Goal: Task Accomplishment & Management: Use online tool/utility

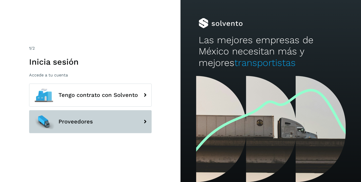
click at [79, 124] on span "Proveedores" at bounding box center [75, 121] width 34 height 6
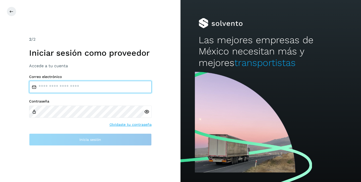
click at [74, 87] on input "email" at bounding box center [90, 87] width 123 height 12
type input "**********"
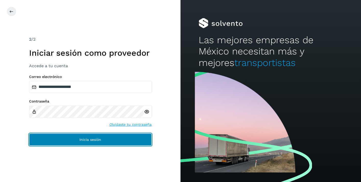
click at [83, 141] on span "Inicia sesión" at bounding box center [90, 140] width 22 height 4
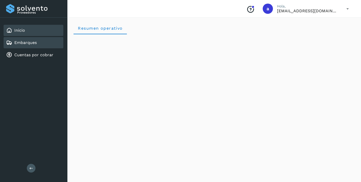
click at [39, 42] on div "Embarques" at bounding box center [34, 42] width 60 height 11
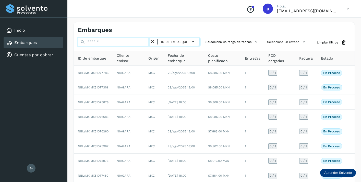
click at [126, 43] on input "text" at bounding box center [114, 42] width 72 height 8
paste input "**********"
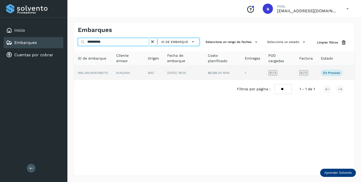
type input "**********"
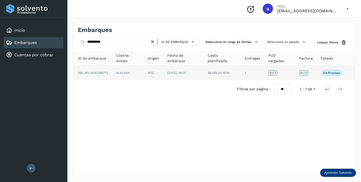
click at [305, 71] on span "0 / 1" at bounding box center [303, 72] width 6 height 3
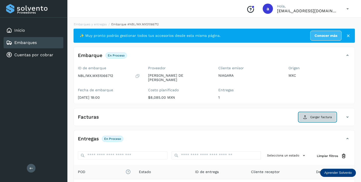
click at [312, 115] on span "Cargar factura" at bounding box center [321, 117] width 22 height 5
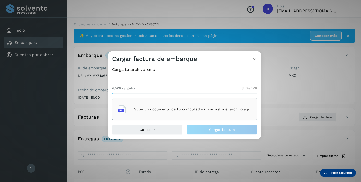
click at [195, 106] on div "Sube un documento de tu computadora o arrastra el archivo aquí" at bounding box center [185, 109] width 134 height 14
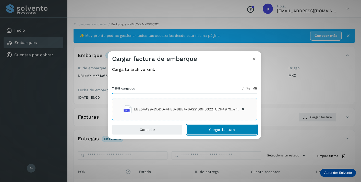
click at [238, 129] on button "Cargar factura" at bounding box center [222, 130] width 70 height 10
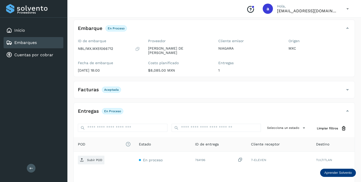
scroll to position [64, 0]
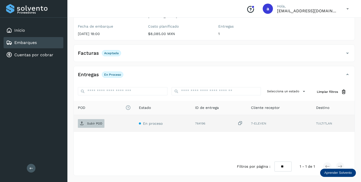
click at [94, 123] on p "Subir POD" at bounding box center [94, 124] width 15 height 4
click at [33, 42] on link "Embarques" at bounding box center [25, 42] width 22 height 5
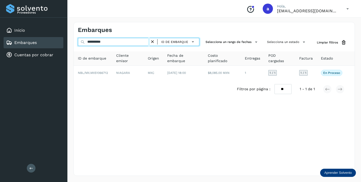
drag, startPoint x: 113, startPoint y: 41, endPoint x: 60, endPoint y: 36, distance: 52.6
click at [61, 37] on div "**********" at bounding box center [180, 91] width 361 height 182
paste input "text"
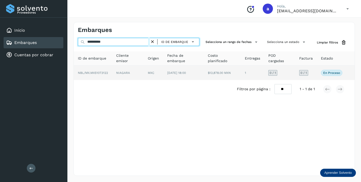
type input "**********"
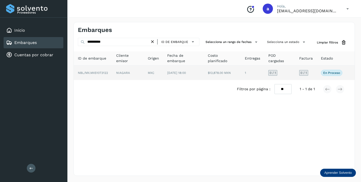
click at [304, 73] on span "0 / 1" at bounding box center [303, 72] width 6 height 3
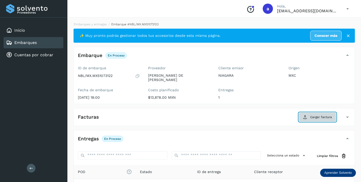
click at [317, 118] on span "Cargar factura" at bounding box center [321, 117] width 22 height 5
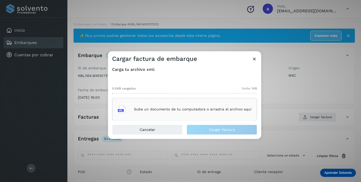
click at [223, 110] on p "Sube un documento de tu computadora o arrastra el archivo aquí" at bounding box center [192, 109] width 117 height 4
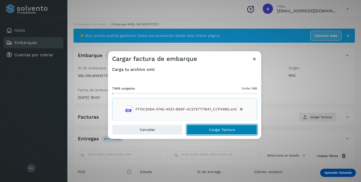
click at [240, 129] on button "Cargar factura" at bounding box center [222, 130] width 70 height 10
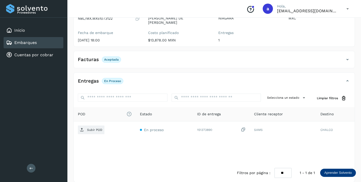
scroll to position [64, 0]
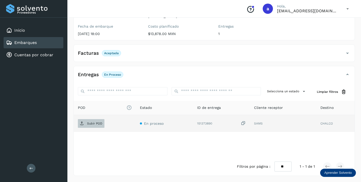
click at [95, 124] on p "Subir POD" at bounding box center [94, 124] width 15 height 4
click at [36, 43] on link "Embarques" at bounding box center [25, 42] width 22 height 5
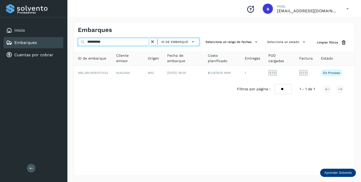
drag, startPoint x: 111, startPoint y: 42, endPoint x: 61, endPoint y: 39, distance: 49.6
click at [62, 40] on div "**********" at bounding box center [180, 91] width 361 height 182
paste input "text"
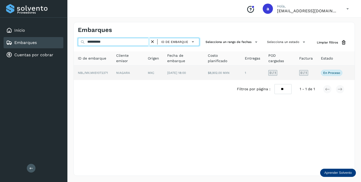
type input "**********"
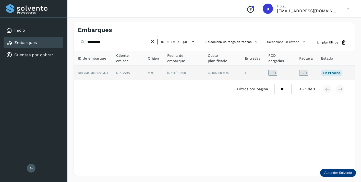
click at [307, 71] on div "0 / 1" at bounding box center [303, 73] width 9 height 6
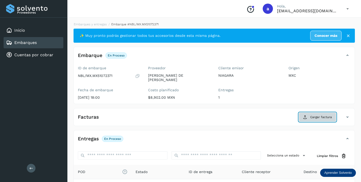
click at [314, 116] on span "Cargar factura" at bounding box center [321, 117] width 22 height 5
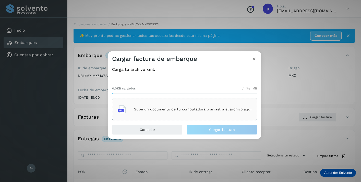
click at [240, 106] on div "Sube un documento de tu computadora o arrastra el archivo aquí" at bounding box center [185, 109] width 134 height 14
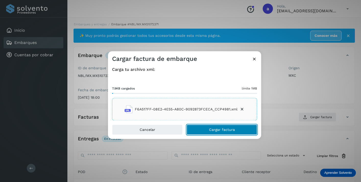
click at [217, 129] on span "Cargar factura" at bounding box center [222, 130] width 26 height 4
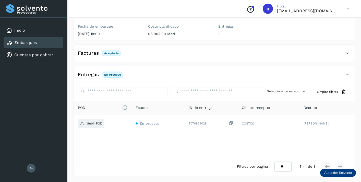
scroll to position [64, 0]
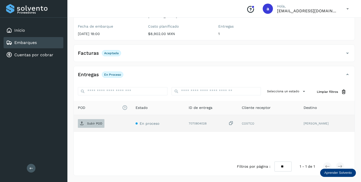
click at [99, 123] on p "Subir POD" at bounding box center [94, 124] width 15 height 4
click at [49, 44] on div "Embarques" at bounding box center [34, 42] width 60 height 11
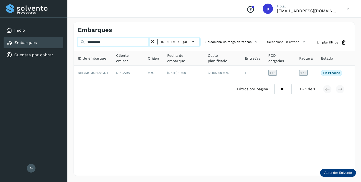
drag, startPoint x: 112, startPoint y: 42, endPoint x: 68, endPoint y: 40, distance: 43.7
click at [68, 40] on div "**********" at bounding box center [214, 99] width 294 height 166
paste input "text"
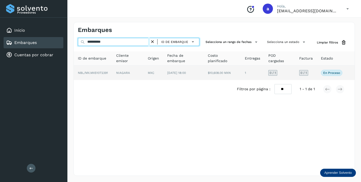
type input "**********"
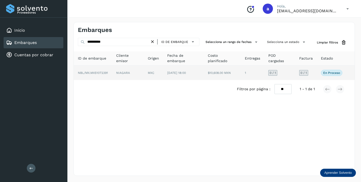
click at [304, 72] on span "0 / 1" at bounding box center [303, 72] width 6 height 3
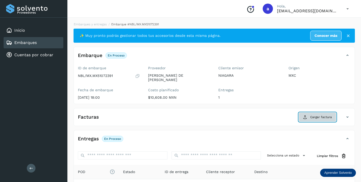
click at [321, 116] on span "Cargar factura" at bounding box center [321, 117] width 22 height 5
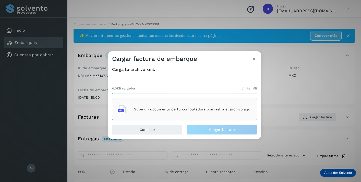
click at [219, 109] on p "Sube un documento de tu computadora o arrastra el archivo aquí" at bounding box center [192, 109] width 117 height 4
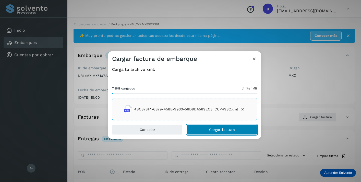
click at [239, 129] on button "Cargar factura" at bounding box center [222, 130] width 70 height 10
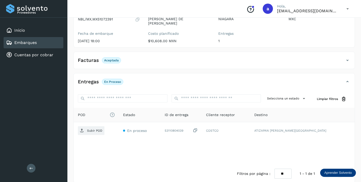
scroll to position [64, 0]
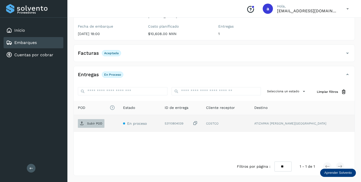
click at [91, 122] on p "Subir POD" at bounding box center [94, 124] width 15 height 4
click at [44, 42] on div "Embarques" at bounding box center [34, 42] width 60 height 11
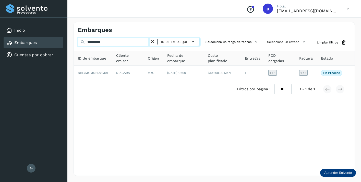
drag, startPoint x: 110, startPoint y: 43, endPoint x: 77, endPoint y: 36, distance: 33.9
click at [77, 37] on div "**********" at bounding box center [214, 99] width 281 height 154
paste input "text"
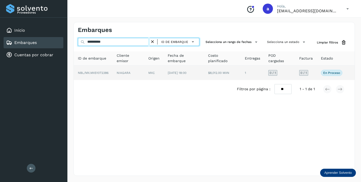
type input "**********"
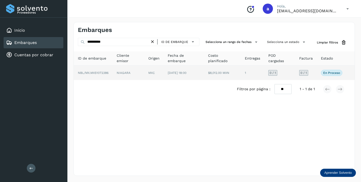
click at [305, 74] on span "0 / 1" at bounding box center [303, 72] width 6 height 3
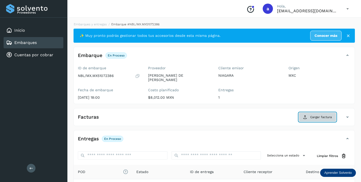
click at [311, 118] on span "Cargar factura" at bounding box center [321, 117] width 22 height 5
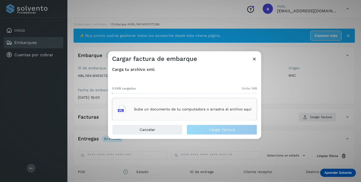
click at [186, 110] on p "Sube un documento de tu computadora o arrastra el archivo aquí" at bounding box center [192, 109] width 117 height 4
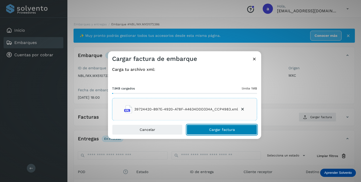
click at [233, 130] on span "Cargar factura" at bounding box center [222, 130] width 26 height 4
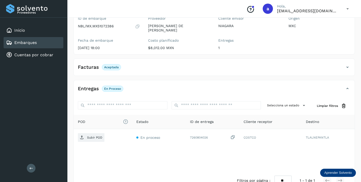
scroll to position [64, 0]
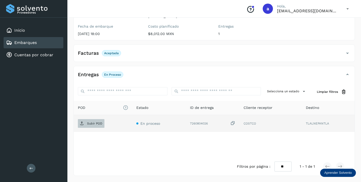
click at [98, 123] on p "Subir POD" at bounding box center [94, 124] width 15 height 4
click at [45, 42] on div "Embarques" at bounding box center [34, 42] width 60 height 11
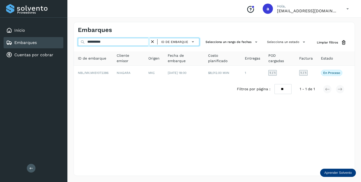
drag, startPoint x: 115, startPoint y: 43, endPoint x: 77, endPoint y: 40, distance: 38.4
click at [78, 42] on input "**********" at bounding box center [114, 42] width 72 height 8
paste input "text"
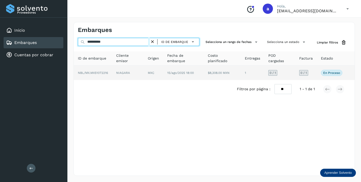
type input "**********"
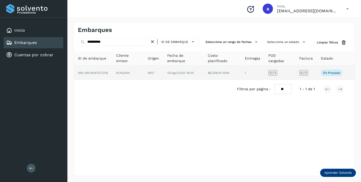
click at [302, 73] on span "0 / 1" at bounding box center [303, 72] width 6 height 3
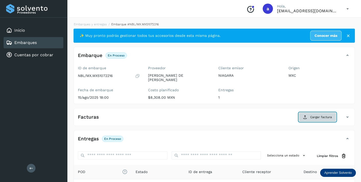
click at [322, 118] on span "Cargar factura" at bounding box center [321, 117] width 22 height 5
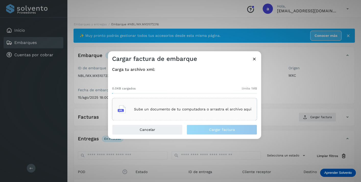
click at [216, 106] on div "Sube un documento de tu computadora o arrastra el archivo aquí" at bounding box center [185, 109] width 134 height 14
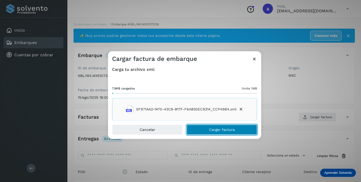
click at [241, 125] on button "Cargar factura" at bounding box center [222, 130] width 70 height 10
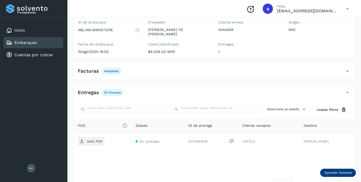
scroll to position [64, 0]
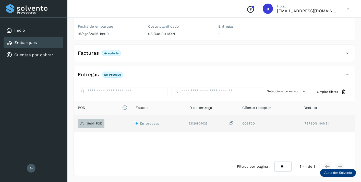
click at [96, 123] on p "Subir POD" at bounding box center [94, 124] width 15 height 4
click at [47, 42] on div "Embarques" at bounding box center [34, 42] width 60 height 11
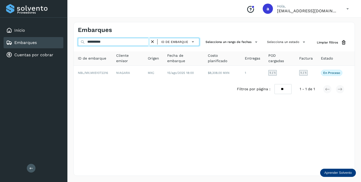
drag, startPoint x: 114, startPoint y: 43, endPoint x: 75, endPoint y: 39, distance: 39.0
click at [76, 40] on div "**********" at bounding box center [214, 42] width 281 height 9
paste input "text"
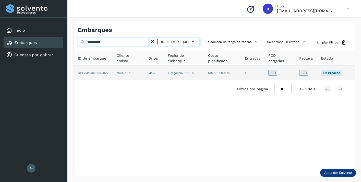
type input "**********"
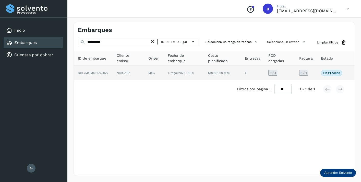
click at [302, 72] on span "0 / 1" at bounding box center [303, 72] width 6 height 3
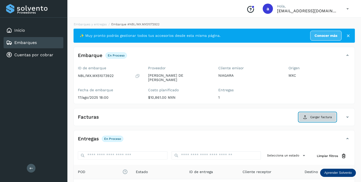
click at [308, 116] on button "Cargar factura" at bounding box center [318, 116] width 38 height 9
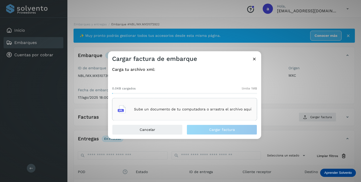
click at [205, 105] on div "Sube un documento de tu computadora o arrastra el archivo aquí" at bounding box center [185, 109] width 134 height 14
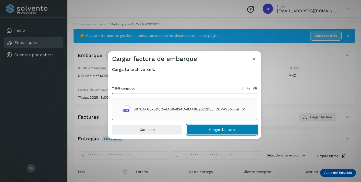
click at [223, 131] on span "Cargar factura" at bounding box center [222, 130] width 26 height 4
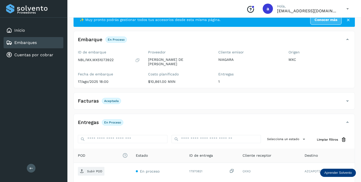
scroll to position [64, 0]
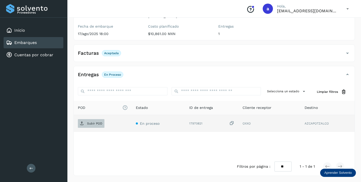
click at [93, 122] on p "Subir POD" at bounding box center [94, 124] width 15 height 4
click at [41, 43] on div "Embarques" at bounding box center [34, 42] width 60 height 11
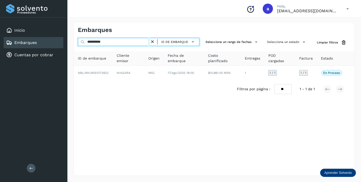
drag, startPoint x: 116, startPoint y: 43, endPoint x: 82, endPoint y: 38, distance: 34.0
click at [82, 38] on input "**********" at bounding box center [114, 42] width 72 height 8
paste input "text"
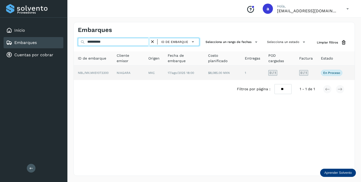
type input "**********"
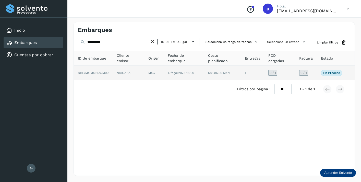
click at [306, 72] on span "0 / 1" at bounding box center [303, 72] width 6 height 3
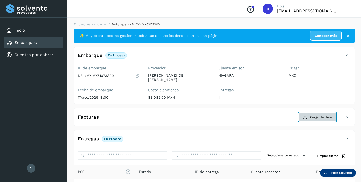
click at [313, 117] on span "Cargar factura" at bounding box center [321, 117] width 22 height 5
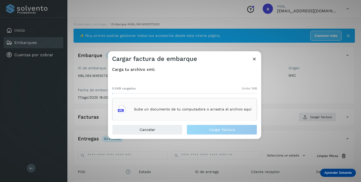
click at [209, 102] on div "Sube un documento de tu computadora o arrastra el archivo aquí" at bounding box center [184, 109] width 145 height 22
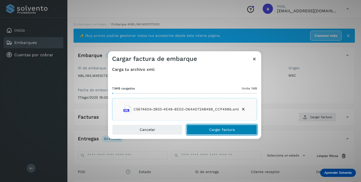
click at [228, 130] on span "Cargar factura" at bounding box center [222, 130] width 26 height 4
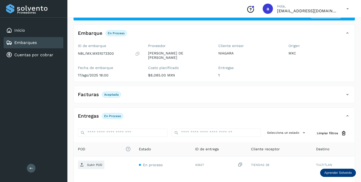
scroll to position [64, 0]
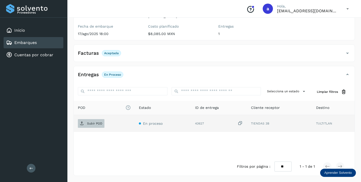
click at [93, 122] on p "Subir POD" at bounding box center [94, 124] width 15 height 4
